Goal: Task Accomplishment & Management: Use online tool/utility

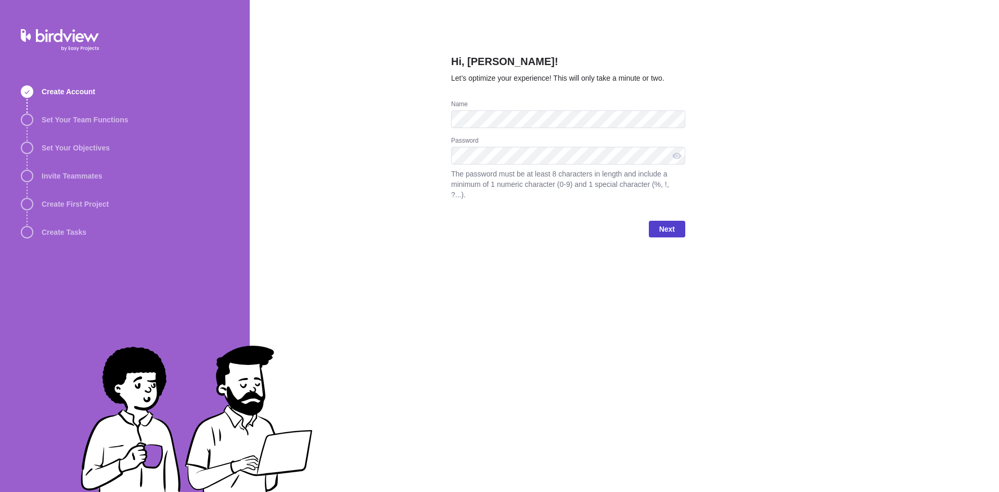
click at [661, 223] on span "Next" at bounding box center [667, 229] width 16 height 12
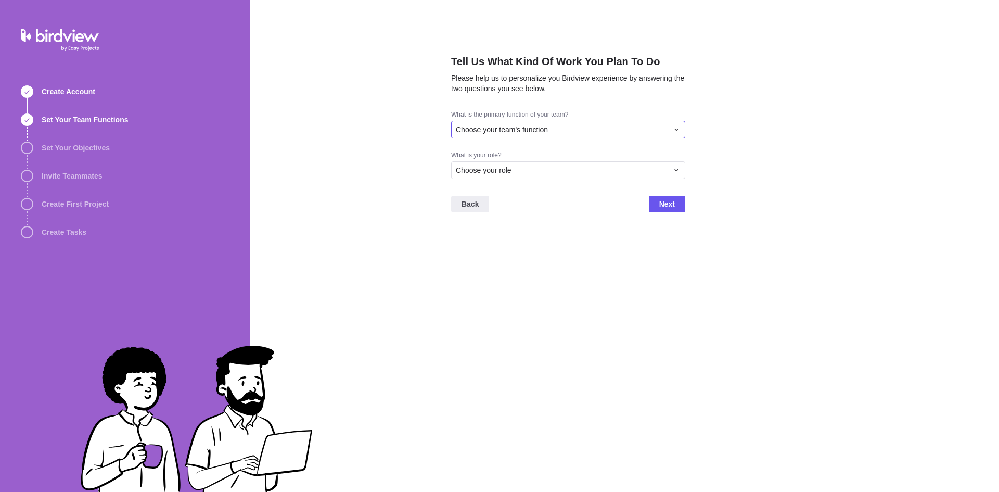
click at [628, 132] on div "Choose your team's function" at bounding box center [562, 129] width 212 height 10
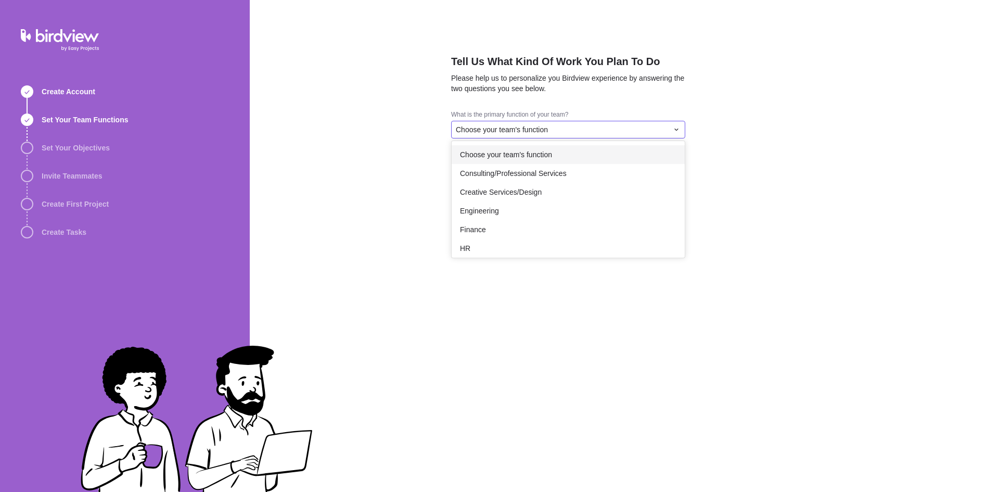
drag, startPoint x: 559, startPoint y: 164, endPoint x: 559, endPoint y: 157, distance: 7.3
click at [559, 157] on div "Choose your team's function Consulting/Professional Services Creative Services/…" at bounding box center [567, 199] width 233 height 117
click at [559, 163] on div "Choose your team's function" at bounding box center [567, 154] width 233 height 19
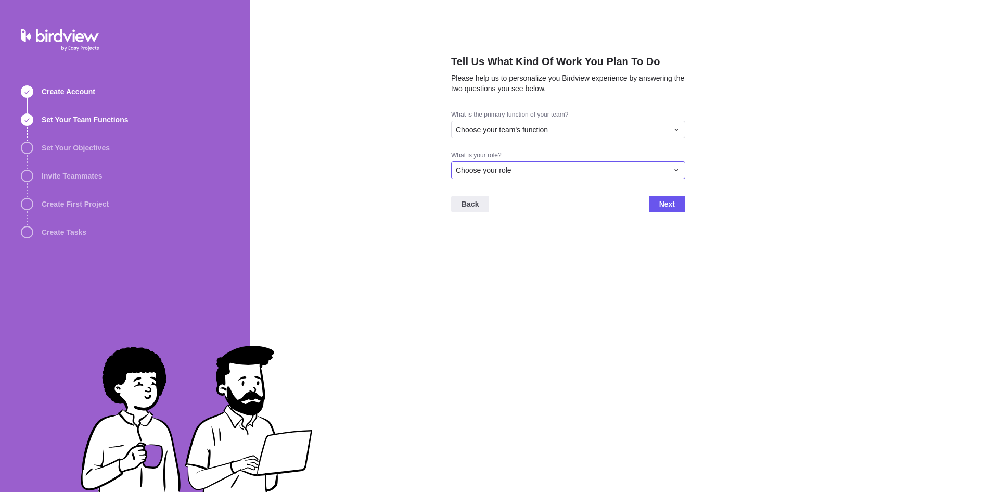
click at [549, 171] on div "Choose your role" at bounding box center [562, 170] width 212 height 10
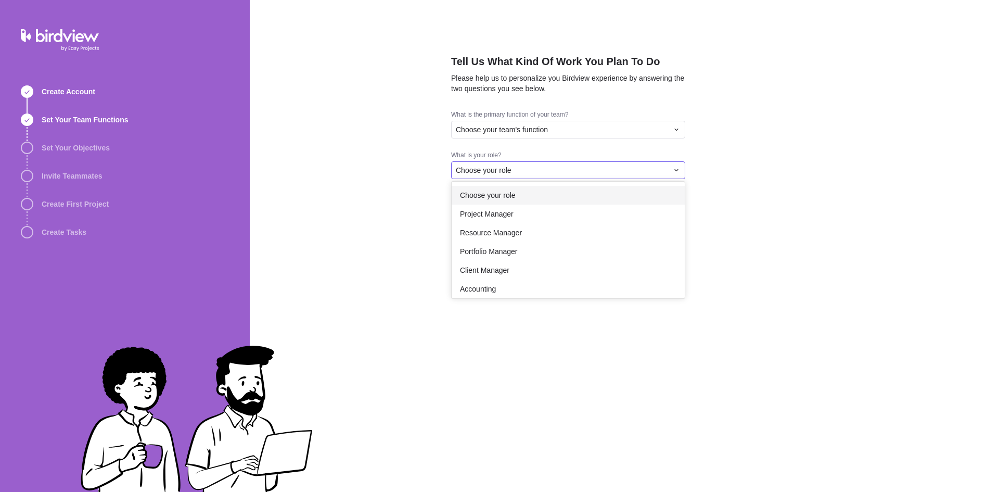
click at [543, 124] on div "Tell Us What Kind Of Work You Plan To Do Please help us to personalize you Bird…" at bounding box center [624, 246] width 749 height 492
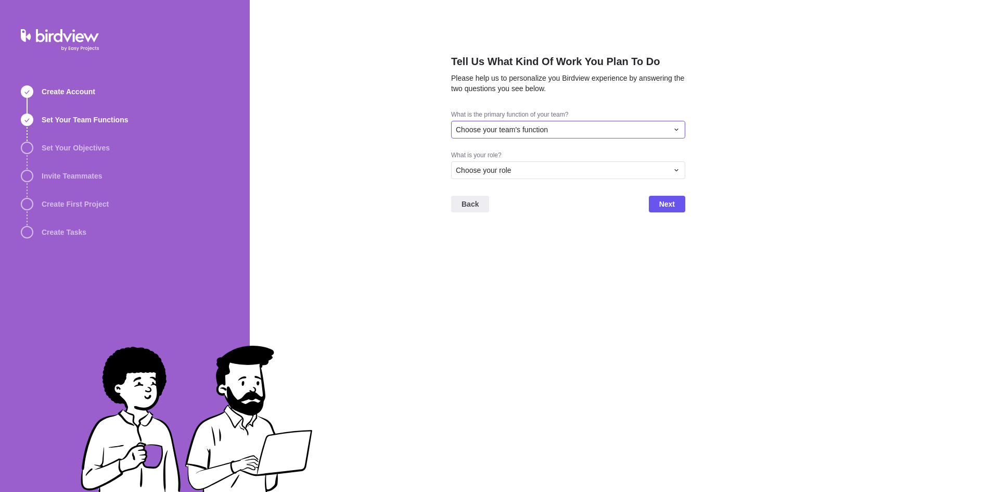
click at [543, 134] on span "Choose your team's function" at bounding box center [502, 129] width 92 height 10
click at [507, 240] on div "Other" at bounding box center [567, 244] width 233 height 19
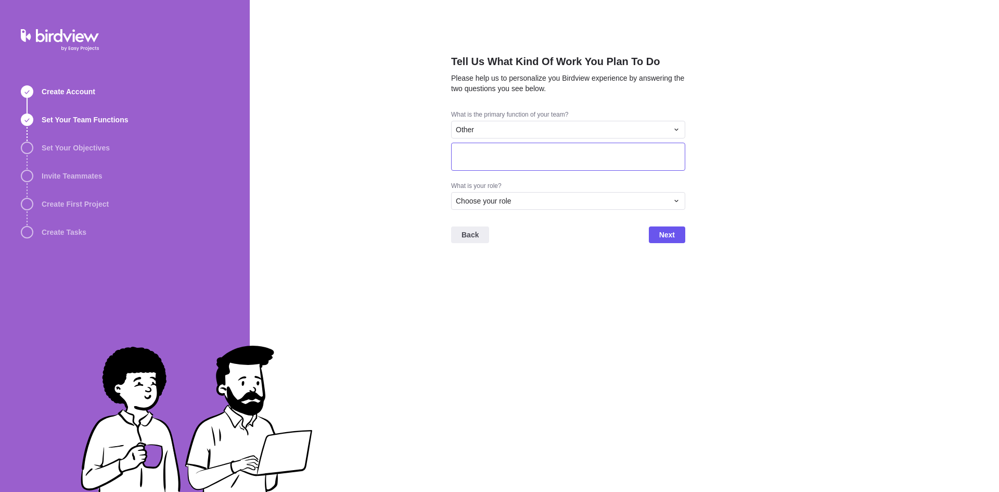
click at [518, 149] on textarea at bounding box center [568, 157] width 234 height 28
type textarea "test"
click at [551, 201] on div "Choose your role" at bounding box center [562, 201] width 212 height 10
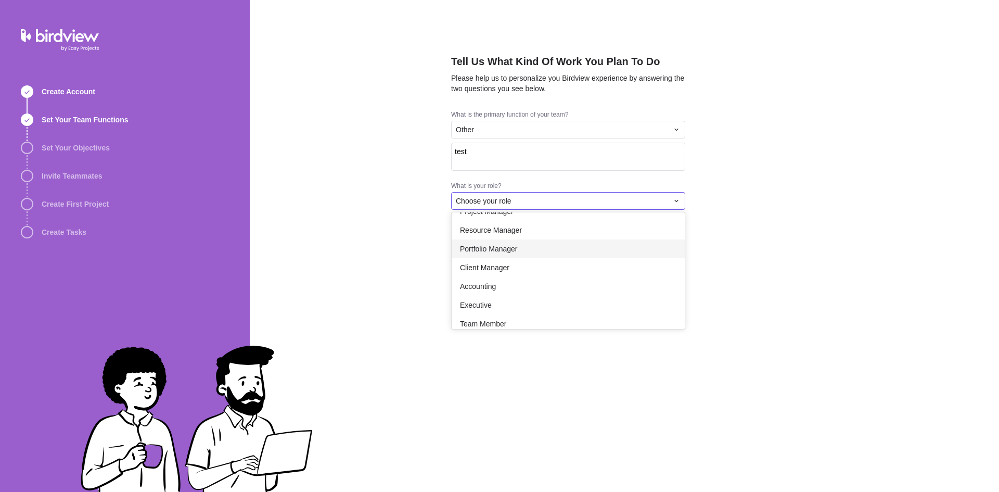
scroll to position [60, 0]
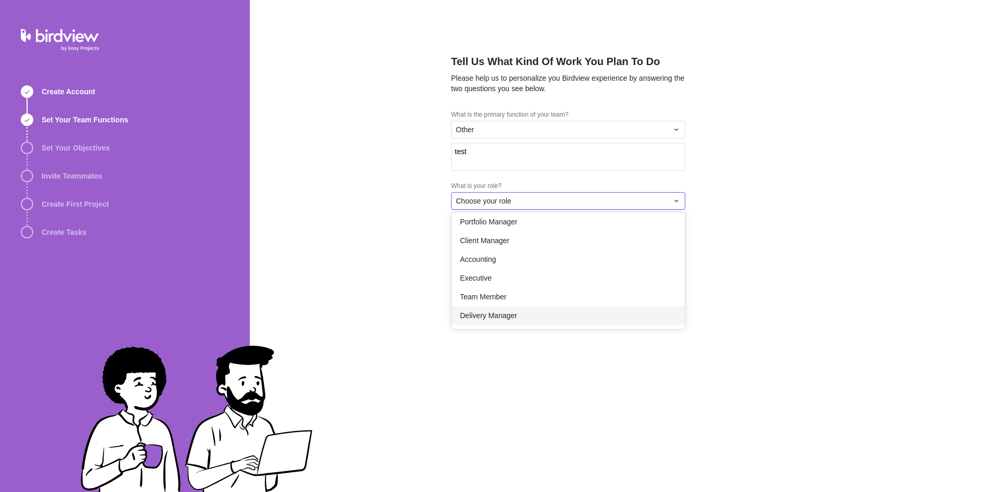
click at [534, 315] on div "Delivery Manager" at bounding box center [567, 315] width 233 height 19
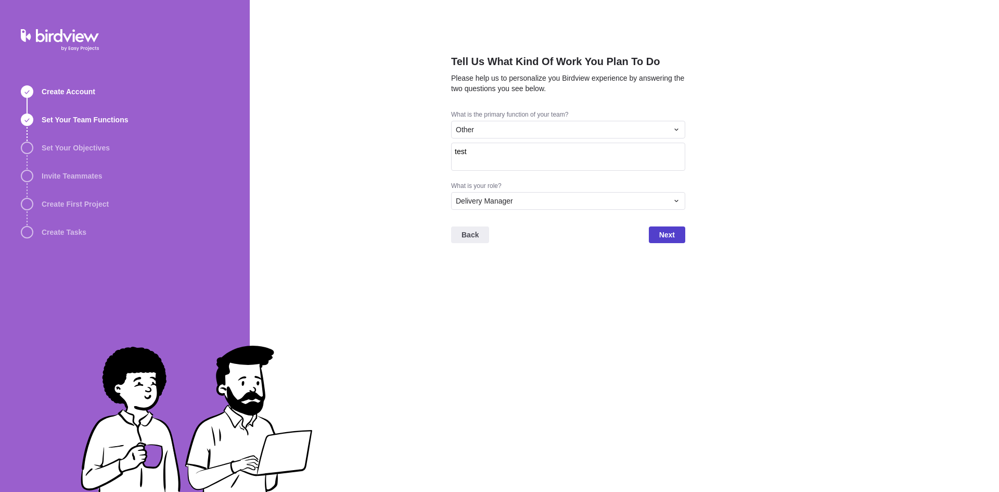
click at [675, 229] on span "Next" at bounding box center [667, 234] width 36 height 17
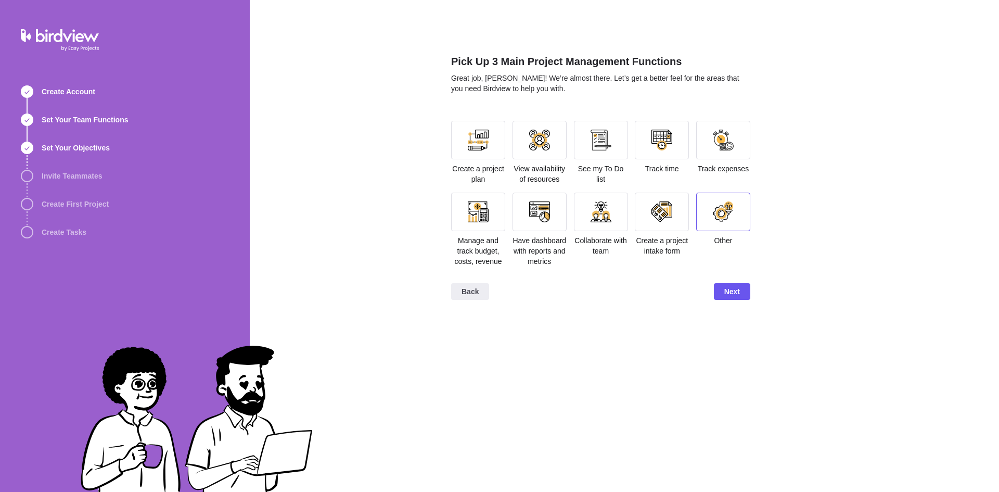
click at [712, 213] on div at bounding box center [723, 211] width 54 height 38
click at [738, 307] on span "Next" at bounding box center [732, 309] width 16 height 12
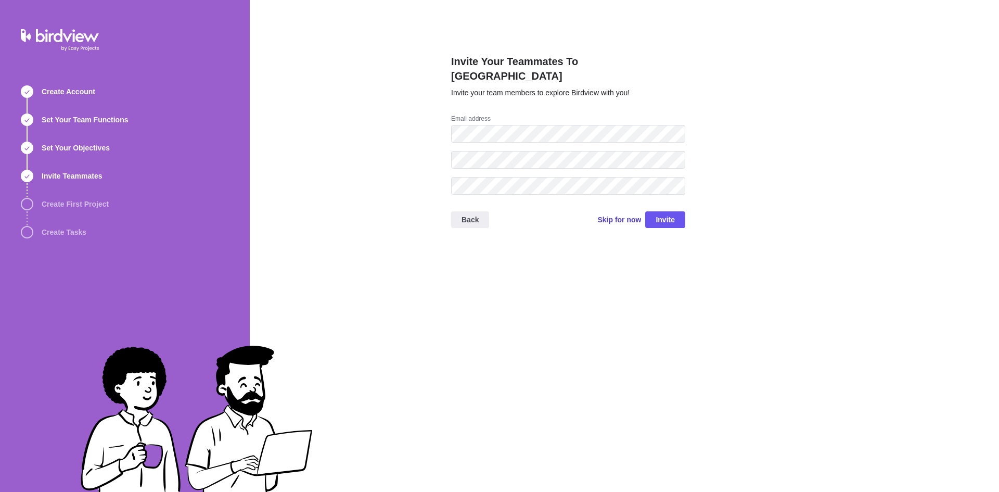
click at [626, 214] on span "Skip for now" at bounding box center [619, 219] width 44 height 10
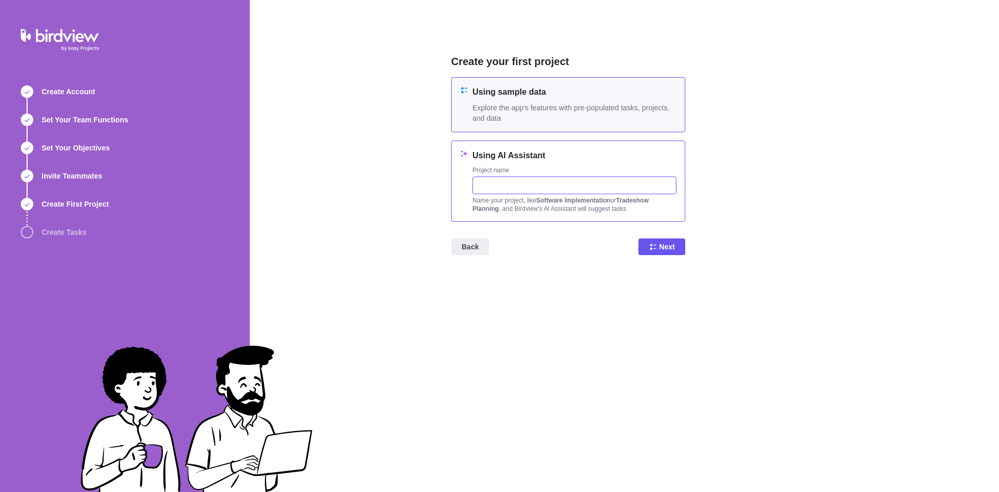
click at [550, 177] on input "text" at bounding box center [574, 185] width 204 height 18
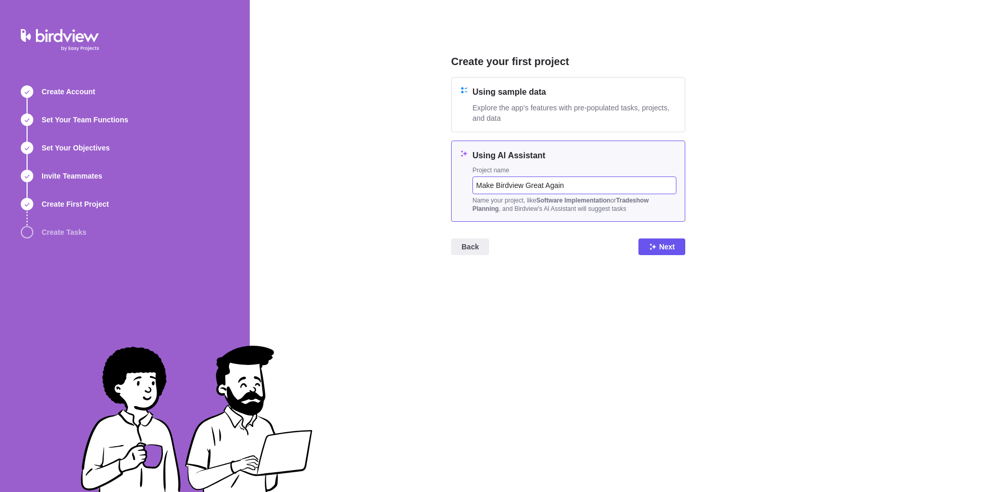
type input "Make Birdview Great Again"
click at [668, 246] on span "Next" at bounding box center [667, 246] width 16 height 12
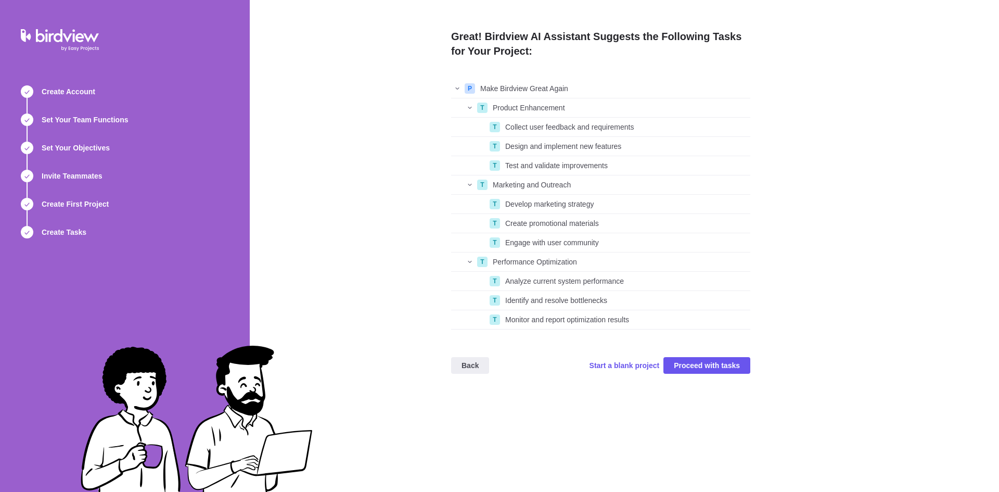
scroll to position [242, 291]
click at [703, 363] on span "Proceed with tasks" at bounding box center [707, 365] width 66 height 12
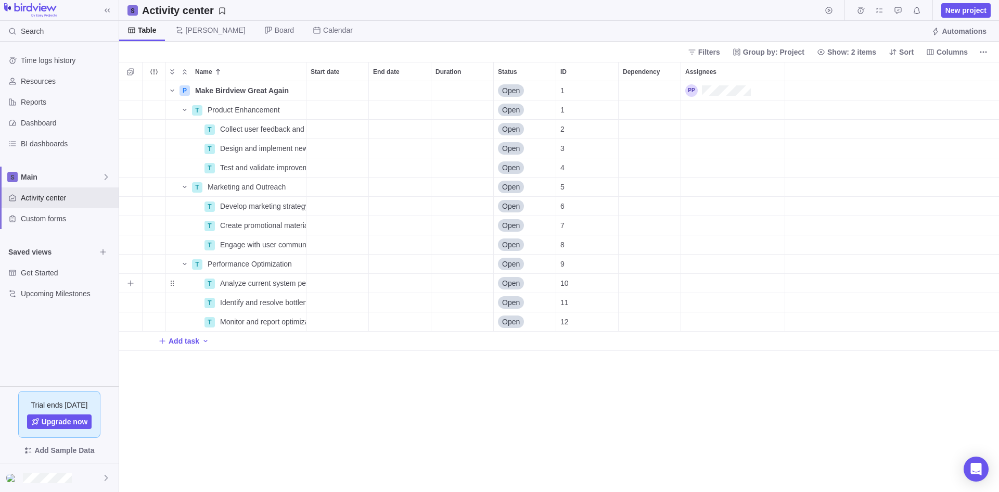
scroll to position [403, 872]
click at [31, 171] on div "Main" at bounding box center [59, 176] width 119 height 21
click at [70, 217] on div "New space" at bounding box center [59, 220] width 109 height 19
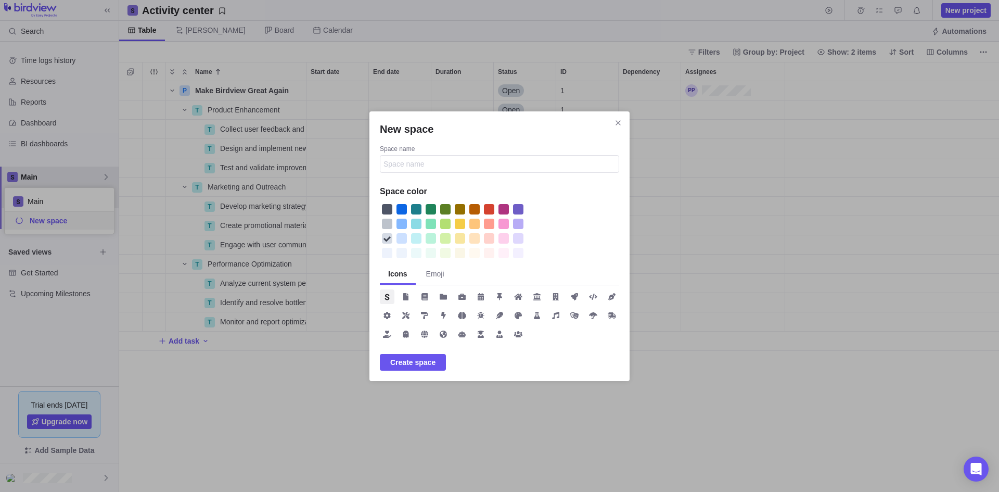
click at [476, 224] on div "New space" at bounding box center [474, 223] width 10 height 10
click at [469, 312] on div "New space" at bounding box center [499, 315] width 239 height 52
click at [463, 313] on icon "New space" at bounding box center [462, 315] width 8 height 7
click at [427, 147] on div "Space name" at bounding box center [499, 150] width 239 height 10
click at [427, 155] on input "Space name" at bounding box center [499, 164] width 239 height 18
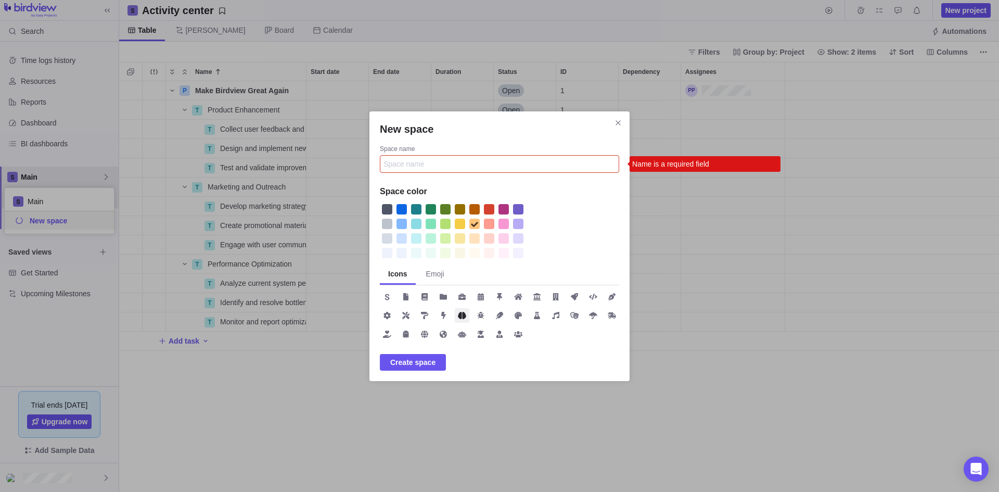
click at [430, 158] on input "Space name" at bounding box center [499, 164] width 239 height 18
type input "sample"
click at [417, 359] on span "Create space" at bounding box center [412, 362] width 45 height 12
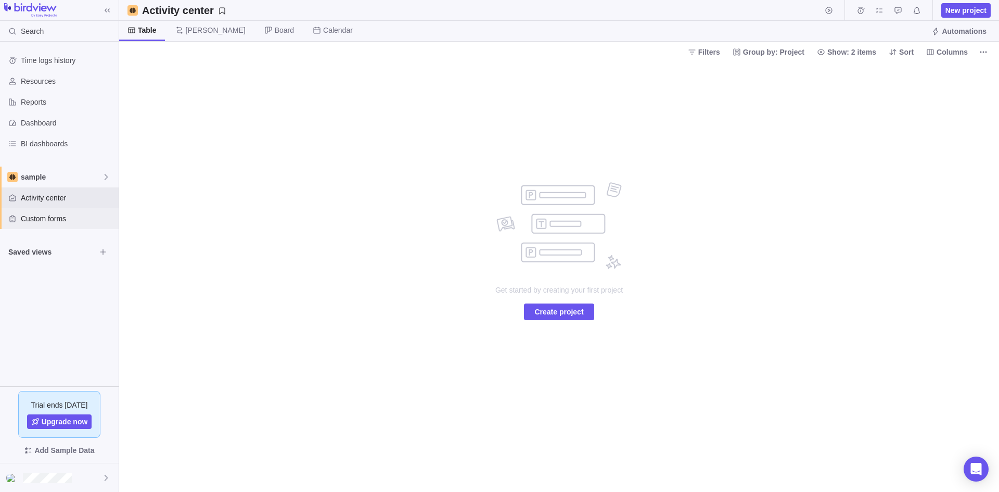
click at [33, 216] on span "Custom forms" at bounding box center [68, 218] width 94 height 10
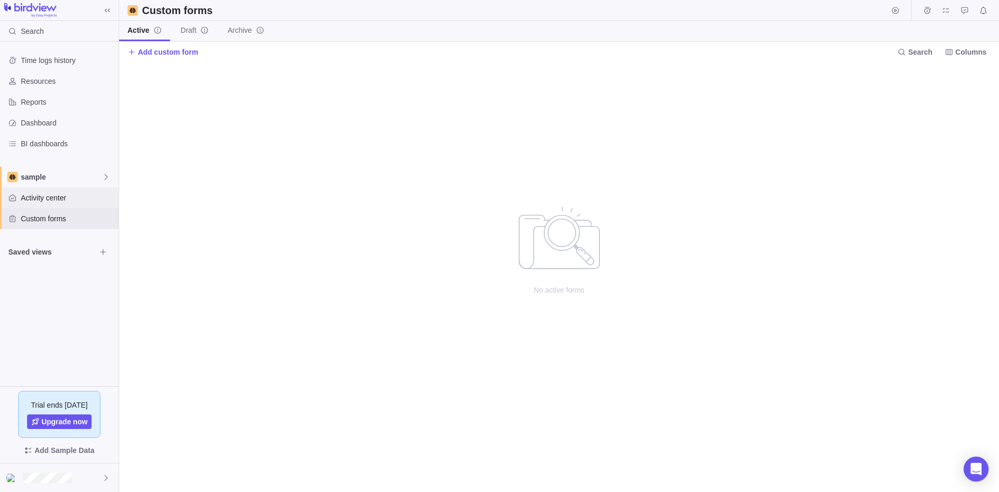
click at [44, 201] on span "Activity center" at bounding box center [68, 197] width 94 height 10
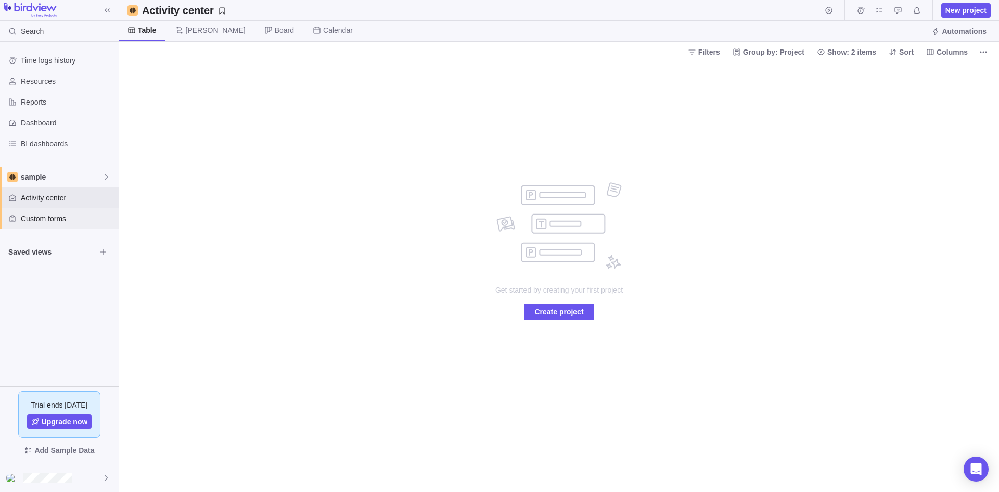
click at [54, 225] on div "Custom forms" at bounding box center [59, 218] width 119 height 21
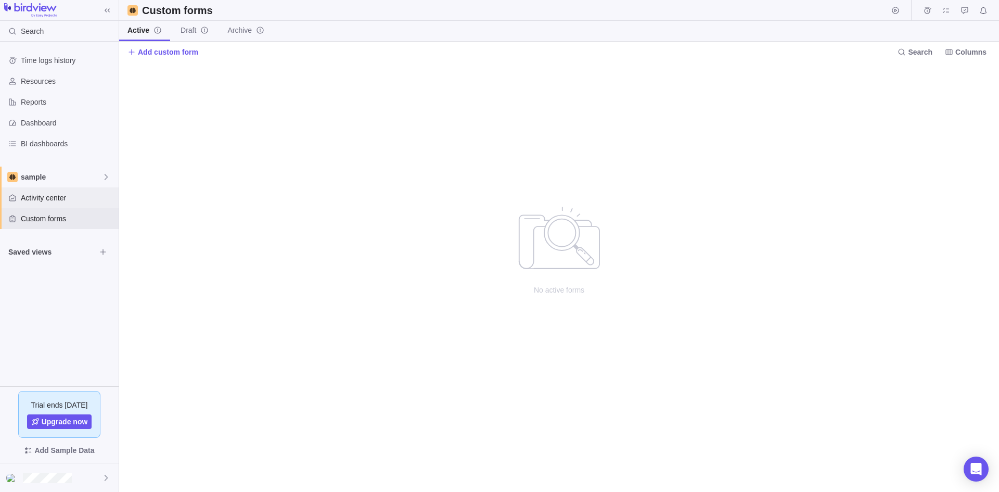
click at [37, 199] on span "Activity center" at bounding box center [68, 197] width 94 height 10
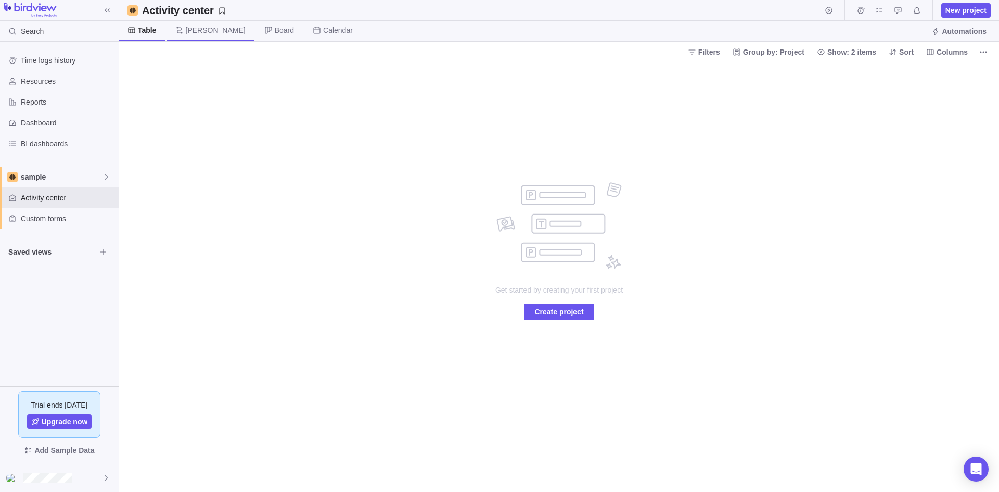
click at [198, 31] on span "[PERSON_NAME]" at bounding box center [216, 30] width 60 height 10
click at [84, 473] on div at bounding box center [59, 477] width 119 height 29
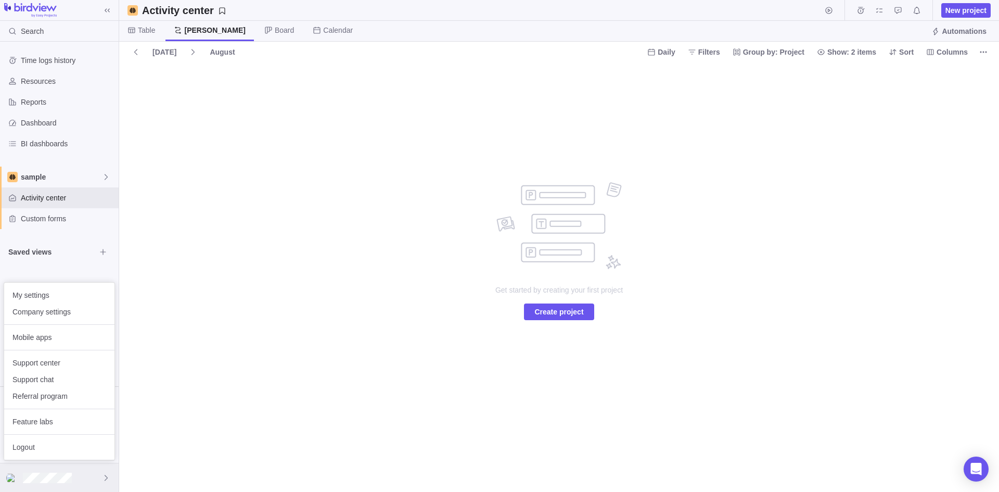
click at [83, 474] on div at bounding box center [59, 477] width 119 height 29
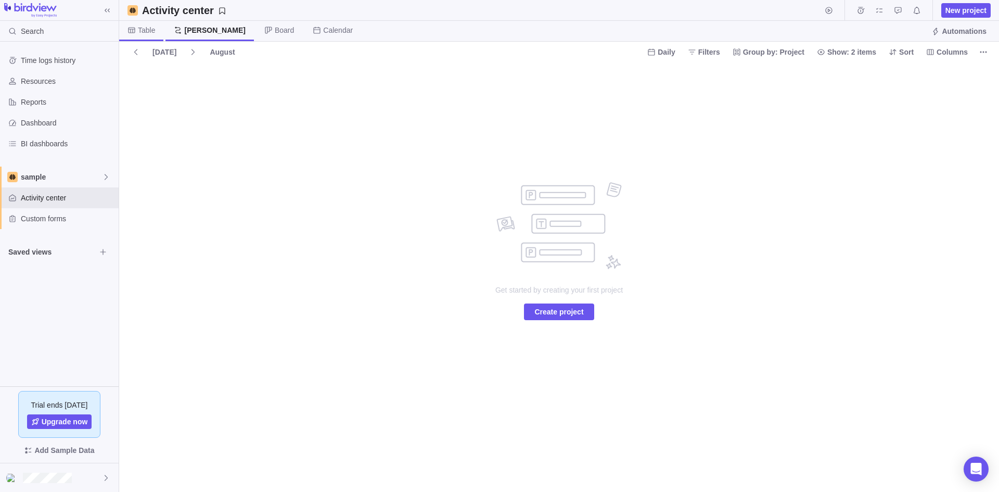
click at [161, 30] on span "Table" at bounding box center [141, 31] width 44 height 20
click at [556, 306] on span "Create project" at bounding box center [558, 311] width 49 height 12
click at [53, 172] on span "sample" at bounding box center [61, 177] width 81 height 10
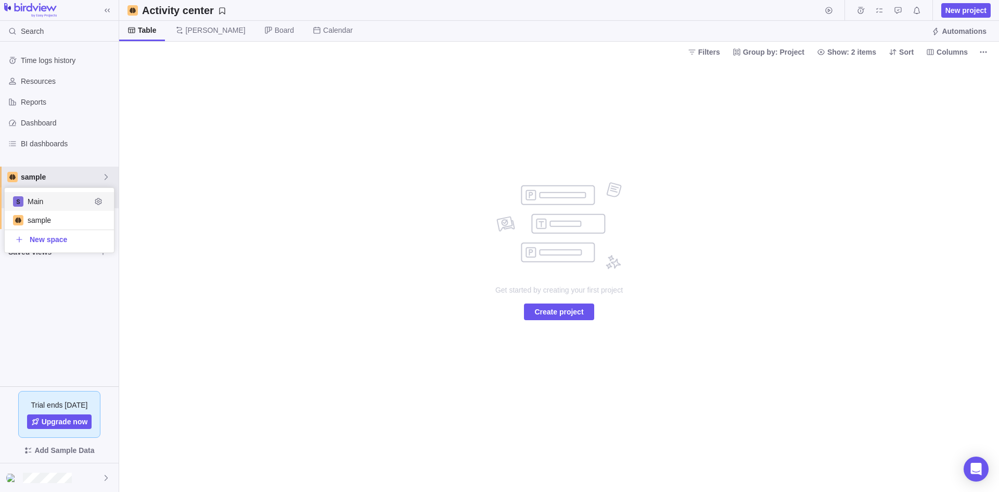
scroll to position [57, 101]
click at [74, 199] on span "Main" at bounding box center [59, 201] width 63 height 10
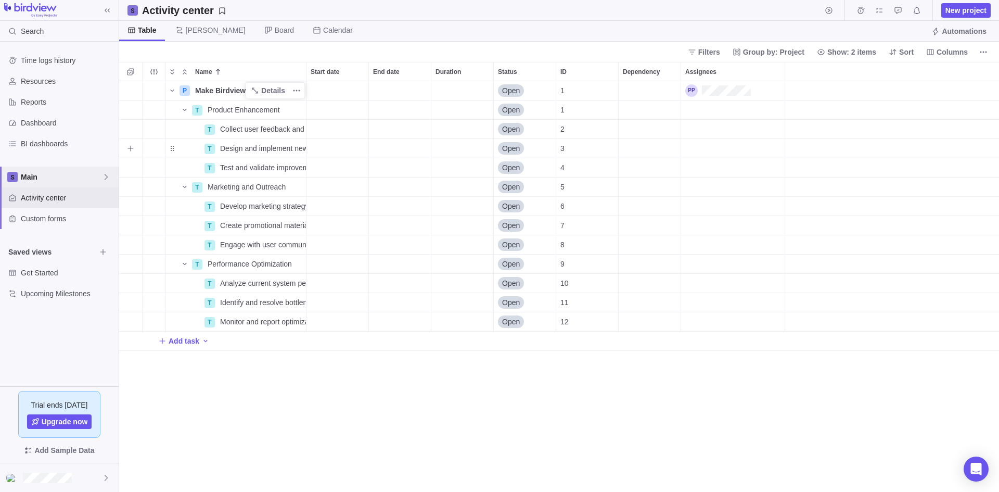
scroll to position [403, 872]
click at [298, 89] on icon "More actions" at bounding box center [296, 90] width 8 height 8
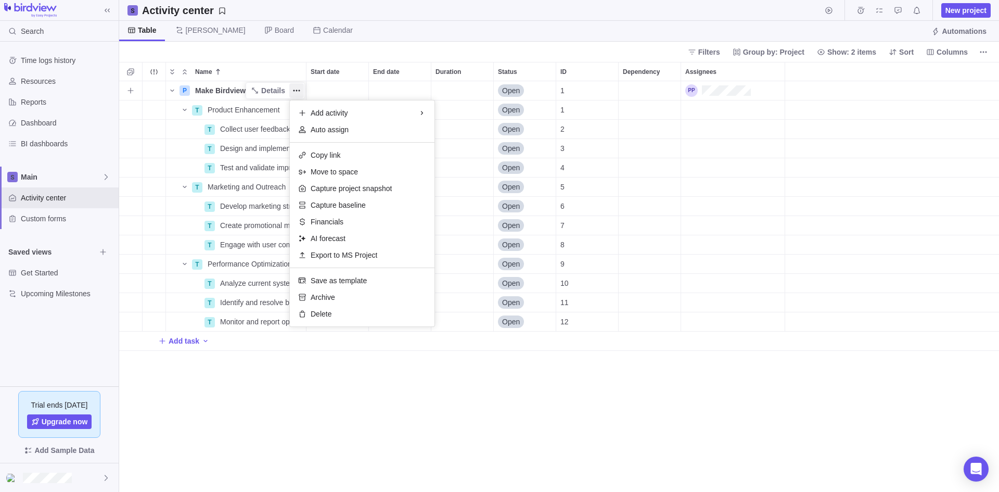
click at [275, 90] on div "Name Start date End date Duration Status ID Dependency Assignees P Make Birdvie…" at bounding box center [559, 277] width 880 height 430
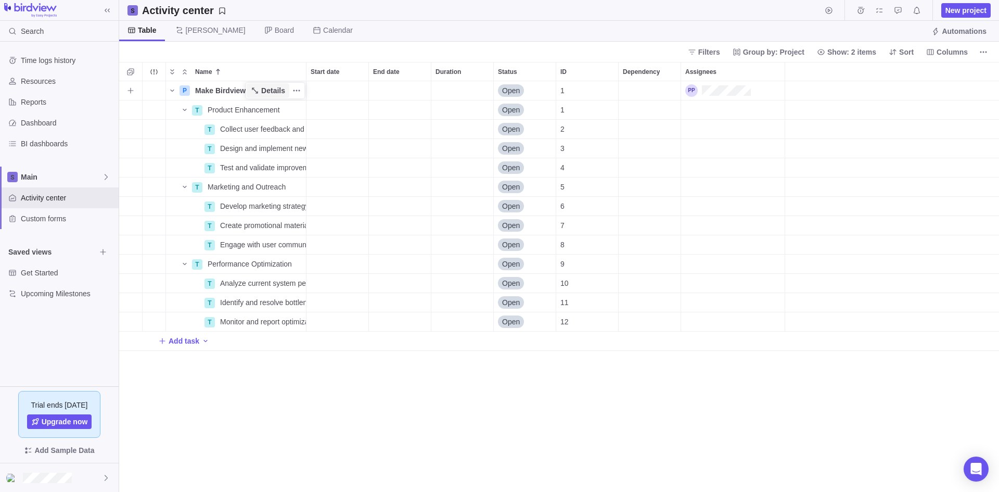
click at [272, 90] on span "Details" at bounding box center [273, 90] width 24 height 10
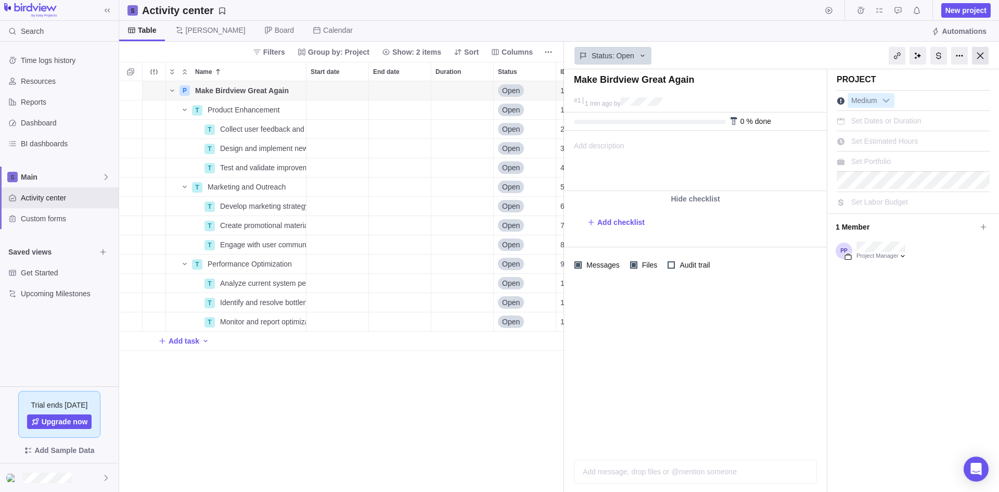
click at [985, 59] on div at bounding box center [980, 56] width 17 height 18
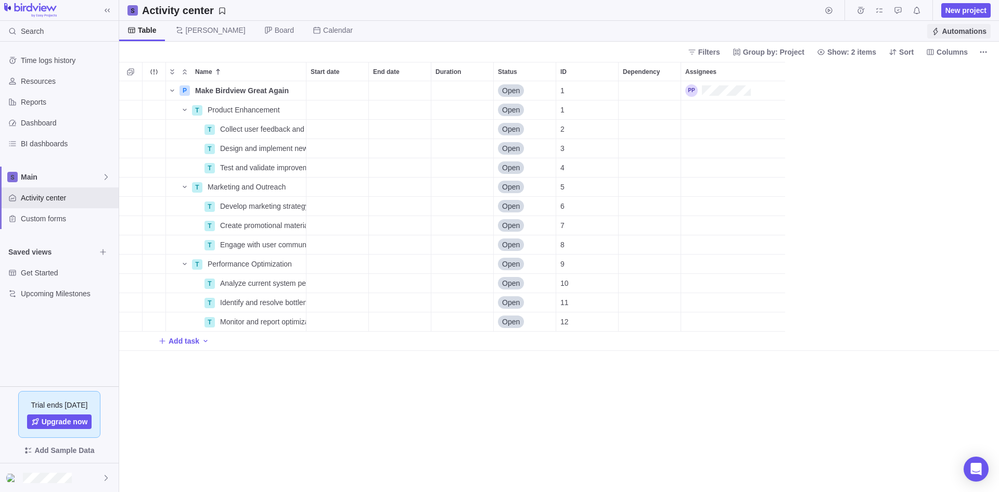
scroll to position [403, 872]
click at [965, 24] on span "Automations" at bounding box center [958, 31] width 63 height 15
click at [304, 24] on span "Calendar" at bounding box center [332, 31] width 57 height 20
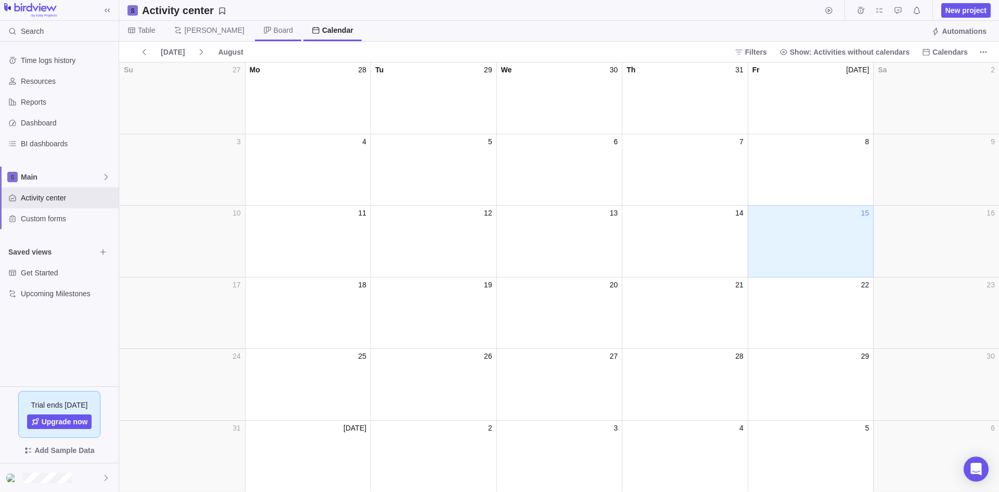
click at [274, 30] on span "Board" at bounding box center [283, 30] width 19 height 10
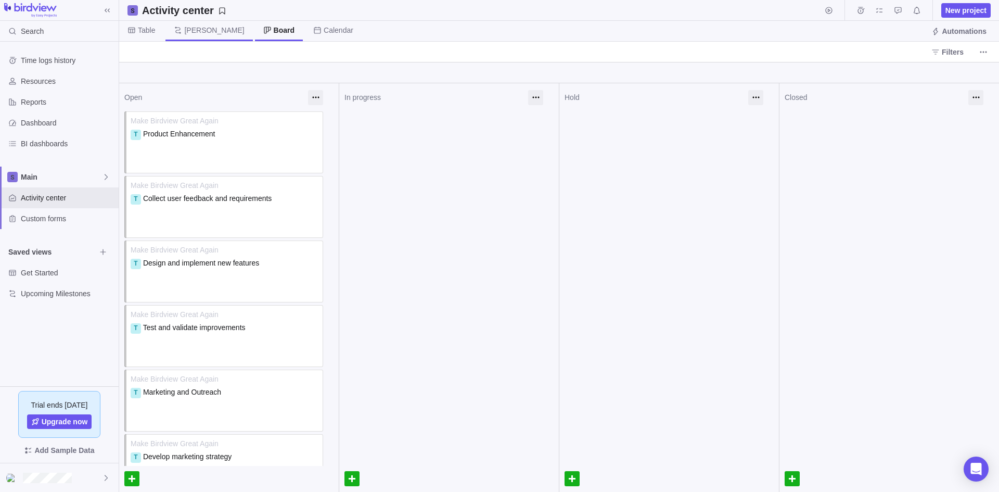
click at [190, 32] on span "[PERSON_NAME]" at bounding box center [214, 30] width 60 height 10
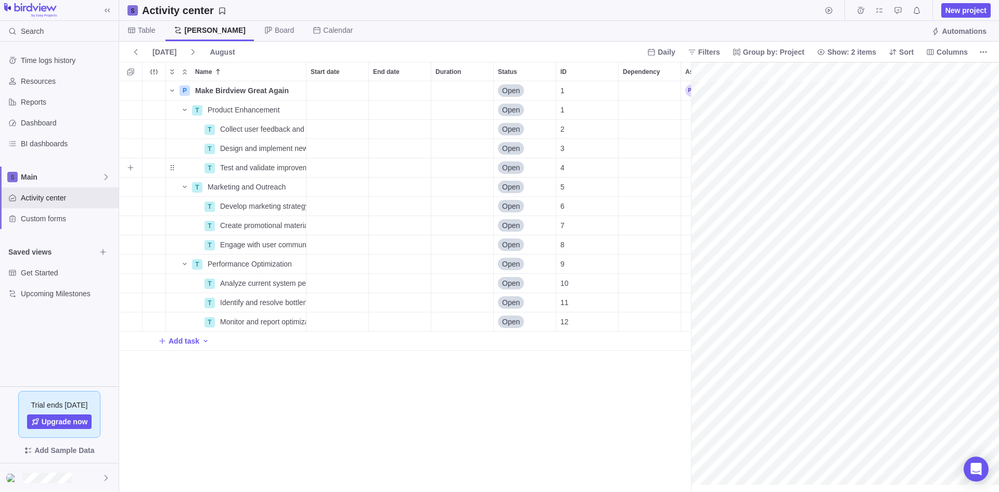
scroll to position [0, 86]
